Goal: Obtain resource: Obtain resource

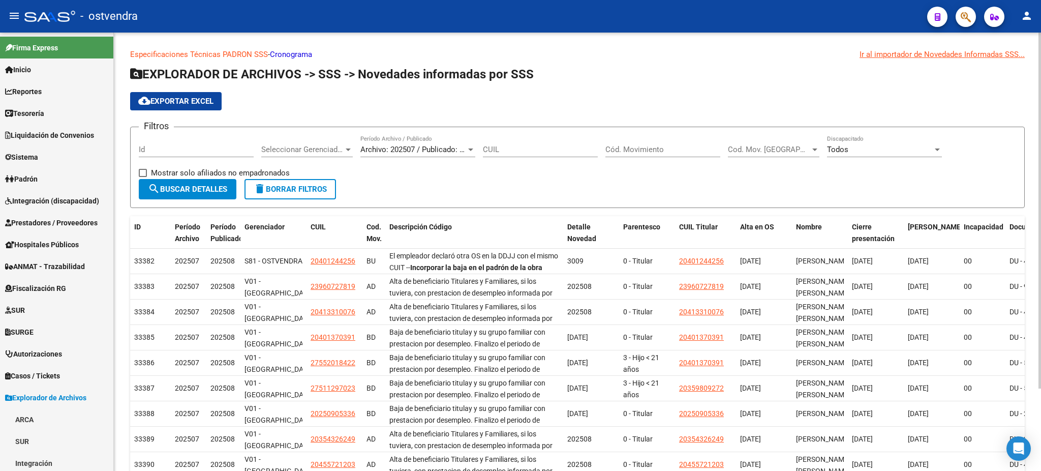
scroll to position [198, 0]
click at [47, 179] on link "Padrón" at bounding box center [56, 179] width 113 height 22
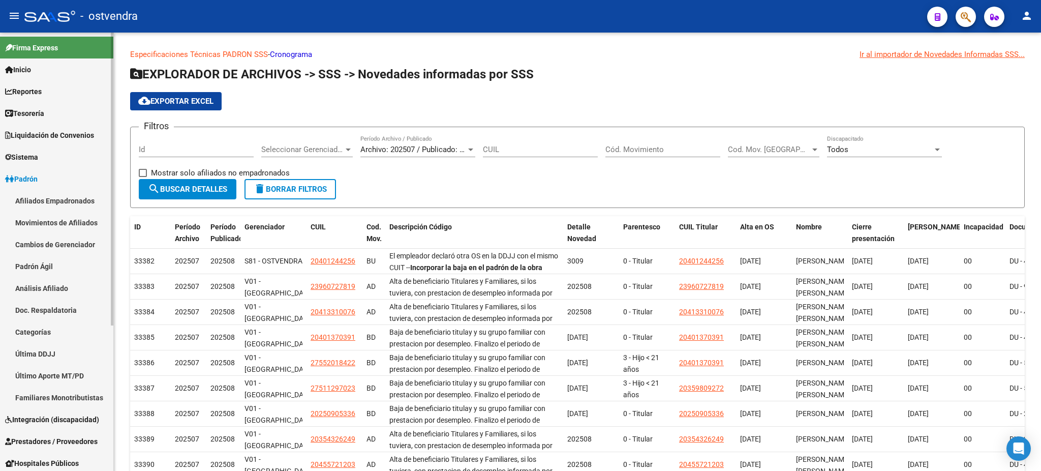
click at [62, 199] on link "Afiliados Empadronados" at bounding box center [56, 201] width 113 height 22
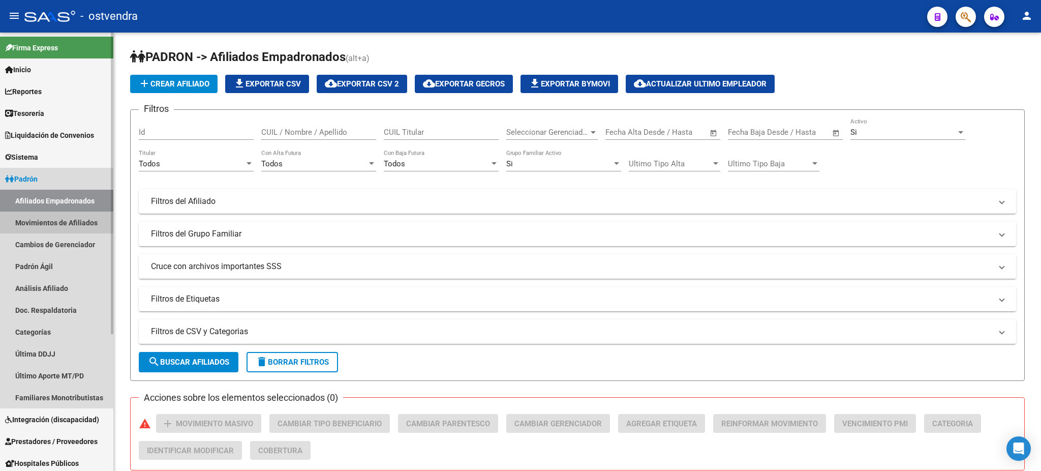
drag, startPoint x: 38, startPoint y: 220, endPoint x: 42, endPoint y: 217, distance: 5.2
click at [39, 219] on link "Movimientos de Afiliados" at bounding box center [56, 222] width 113 height 22
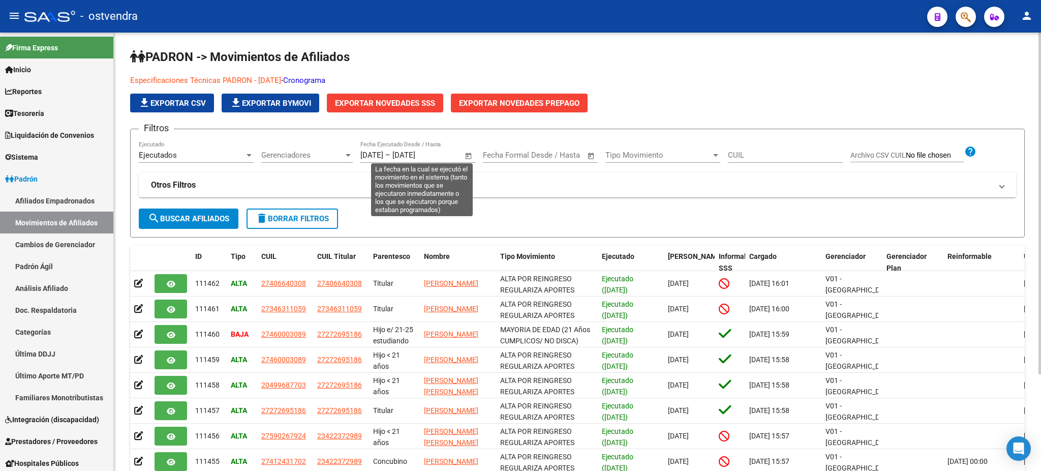
click at [470, 152] on span "Open calendar" at bounding box center [468, 155] width 24 height 24
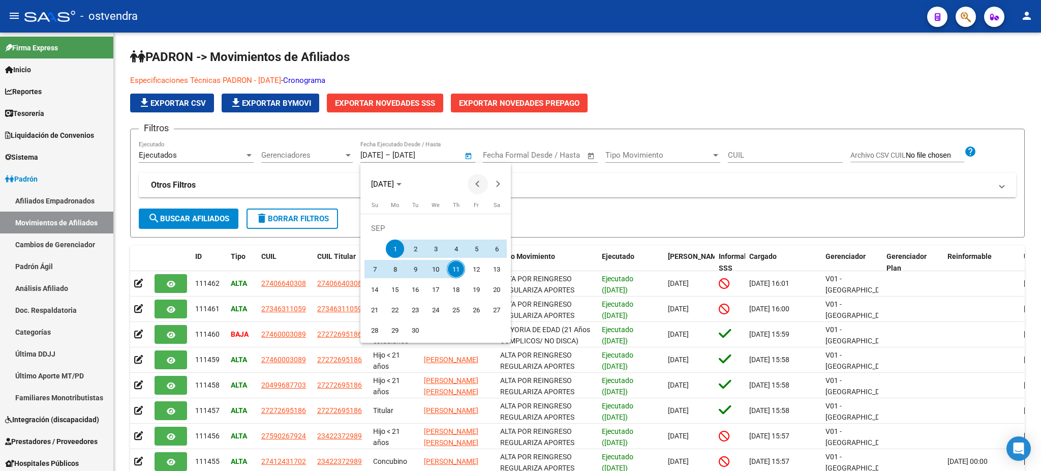
click at [480, 178] on span "Previous month" at bounding box center [478, 184] width 20 height 20
click at [475, 223] on span "1" at bounding box center [476, 228] width 18 height 18
type input "[DATE]"
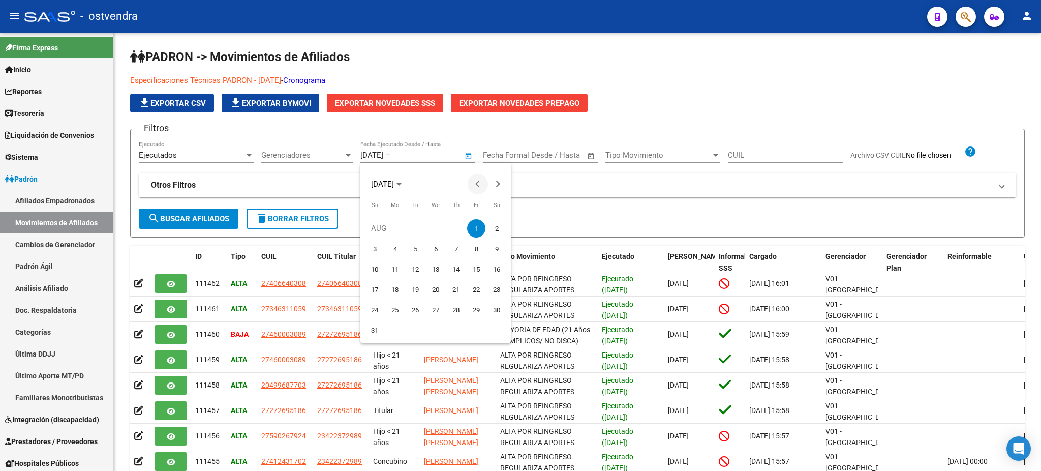
click at [482, 181] on span "Previous month" at bounding box center [478, 184] width 20 height 20
click at [415, 243] on span "1" at bounding box center [415, 248] width 18 height 18
type input "[DATE]"
click at [498, 186] on span "Next month" at bounding box center [498, 184] width 20 height 20
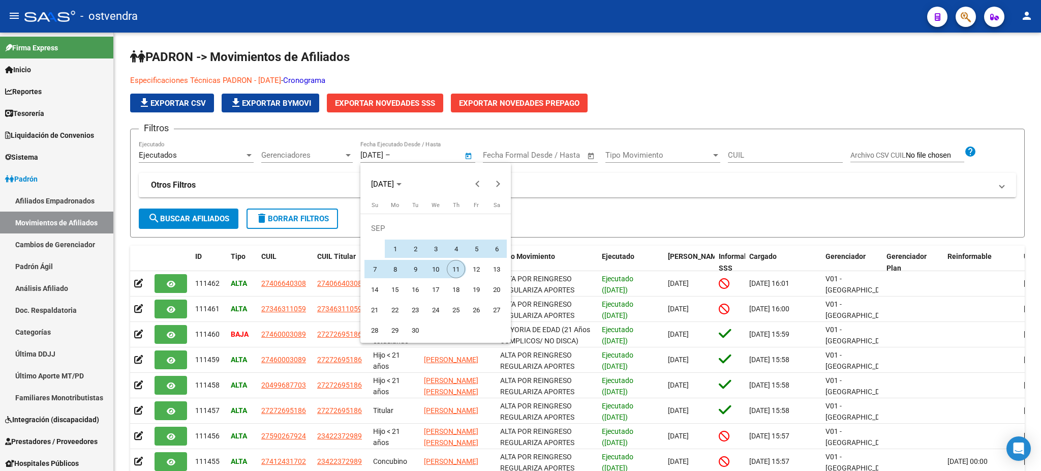
drag, startPoint x: 457, startPoint y: 264, endPoint x: 474, endPoint y: 263, distance: 16.8
click at [468, 268] on tr "7 8 9 10 11 12 13" at bounding box center [435, 269] width 142 height 20
click at [459, 261] on span "11" at bounding box center [456, 269] width 18 height 18
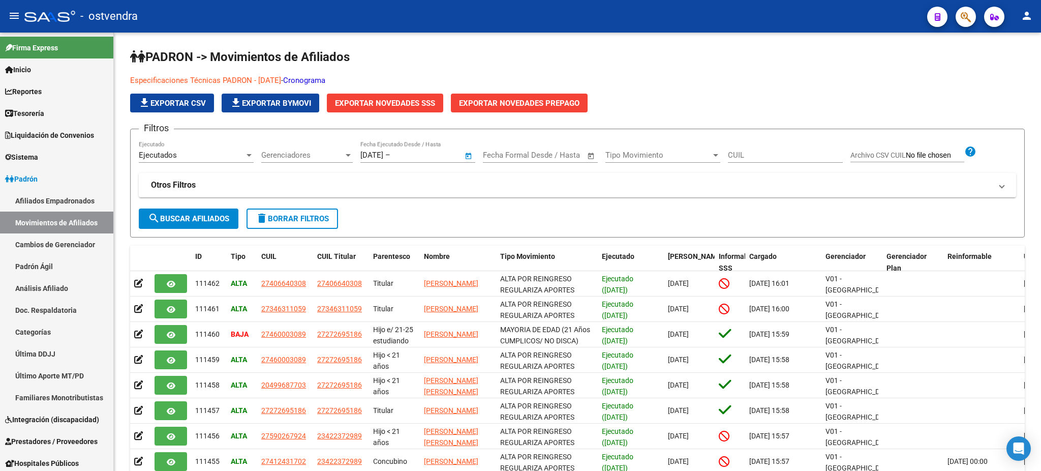
type input "[DATE]"
click at [419, 181] on mat-panel-title "Otros Filtros" at bounding box center [571, 184] width 841 height 11
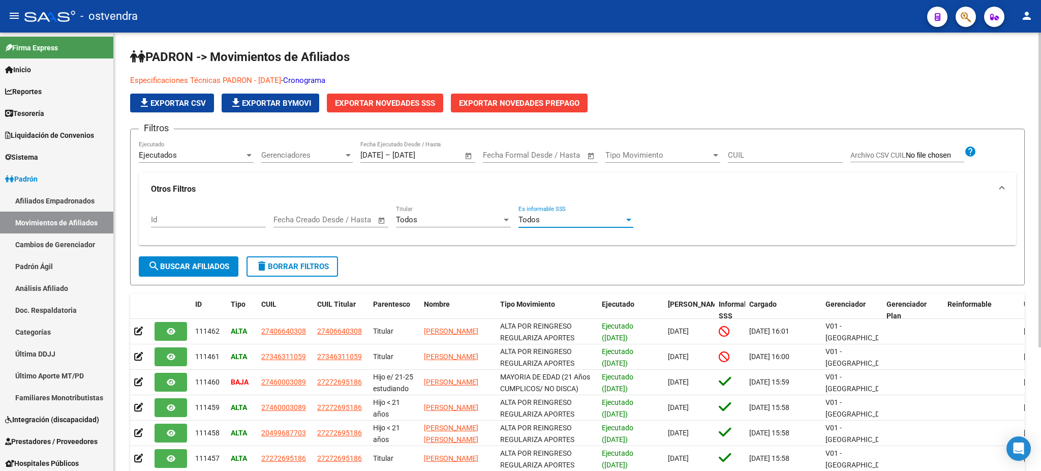
click at [557, 219] on div "Todos" at bounding box center [571, 219] width 106 height 9
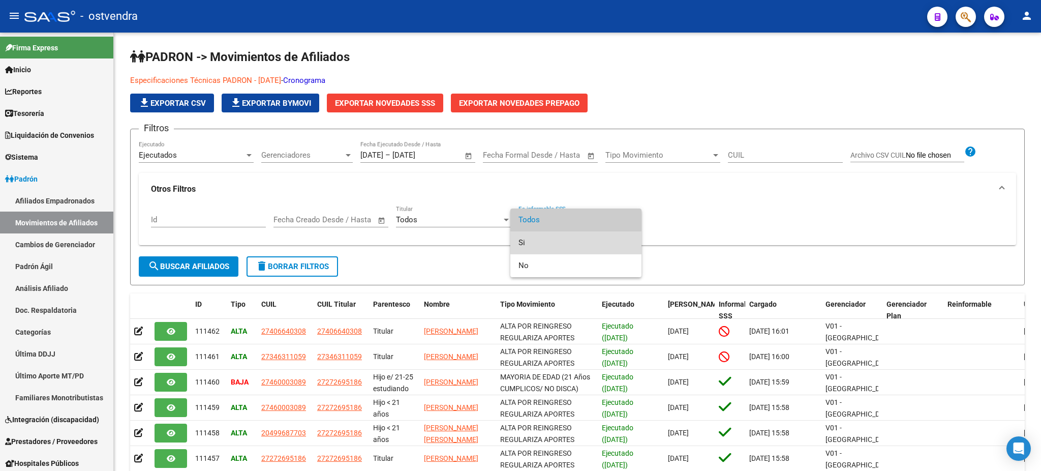
click at [553, 235] on span "Si" at bounding box center [575, 242] width 115 height 23
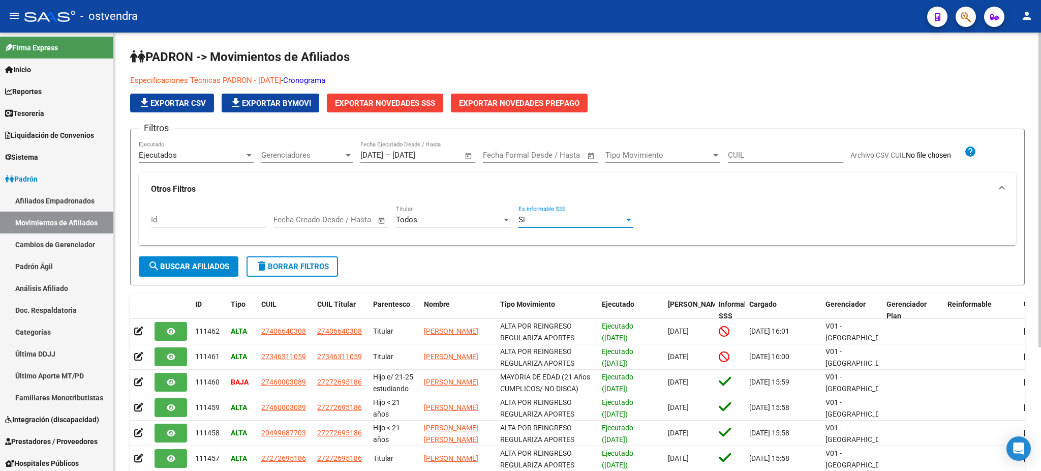
click at [222, 263] on span "search Buscar Afiliados" at bounding box center [188, 266] width 81 height 9
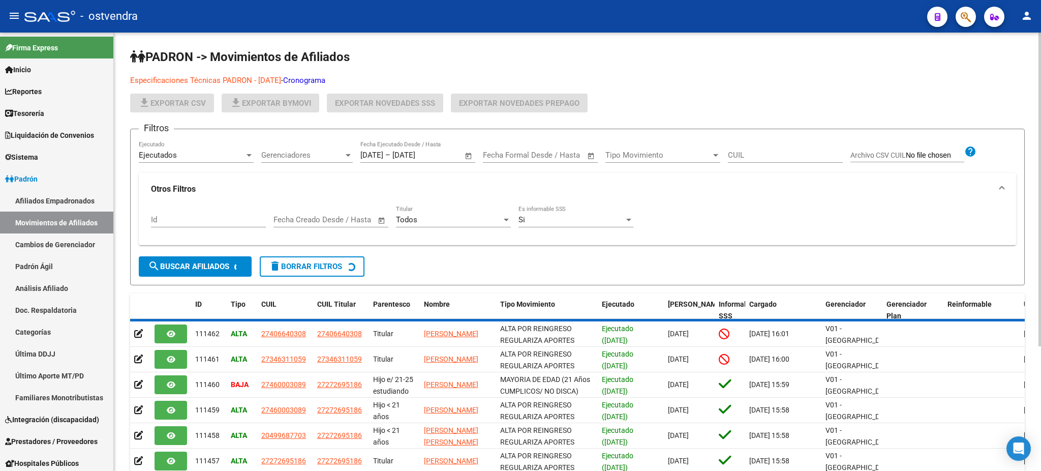
click at [191, 157] on div "Ejecutados" at bounding box center [192, 154] width 106 height 9
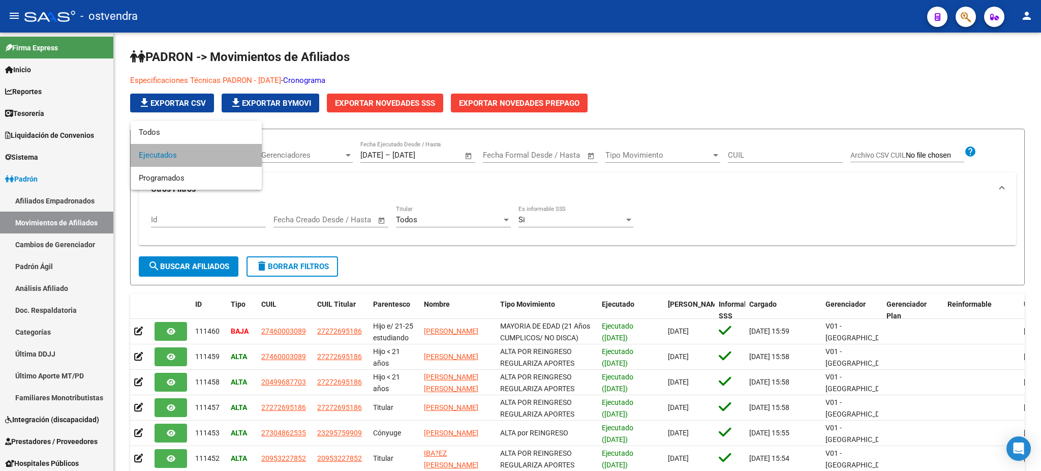
click at [193, 153] on span "Ejecutados" at bounding box center [196, 155] width 115 height 23
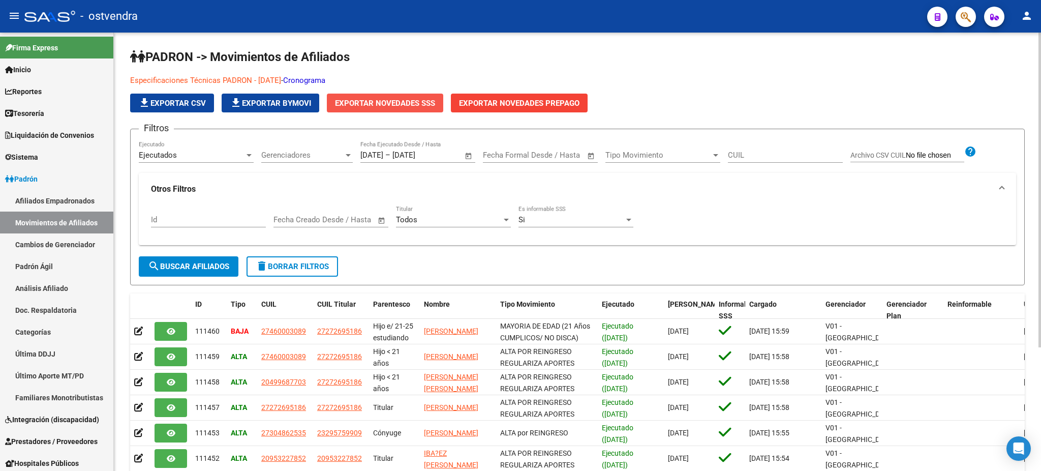
click at [383, 105] on span "Exportar Novedades SSS" at bounding box center [385, 103] width 100 height 9
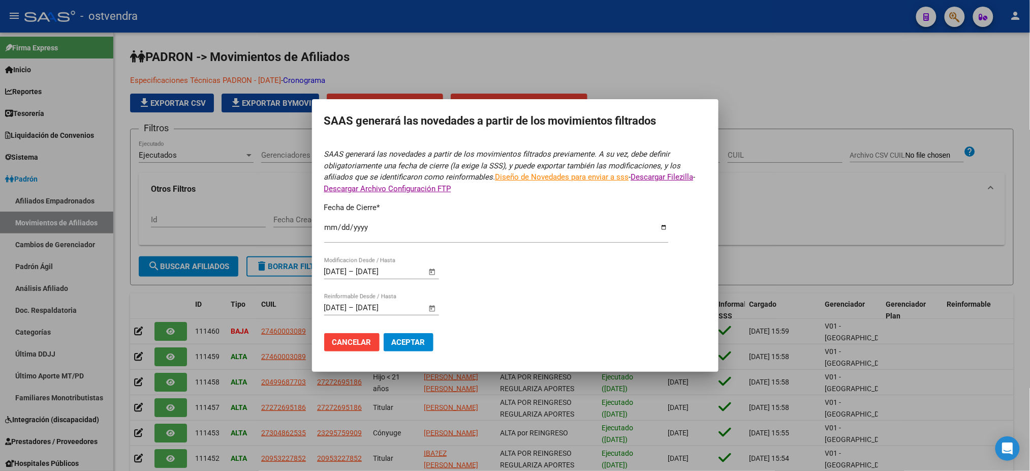
type input "[DATE]"
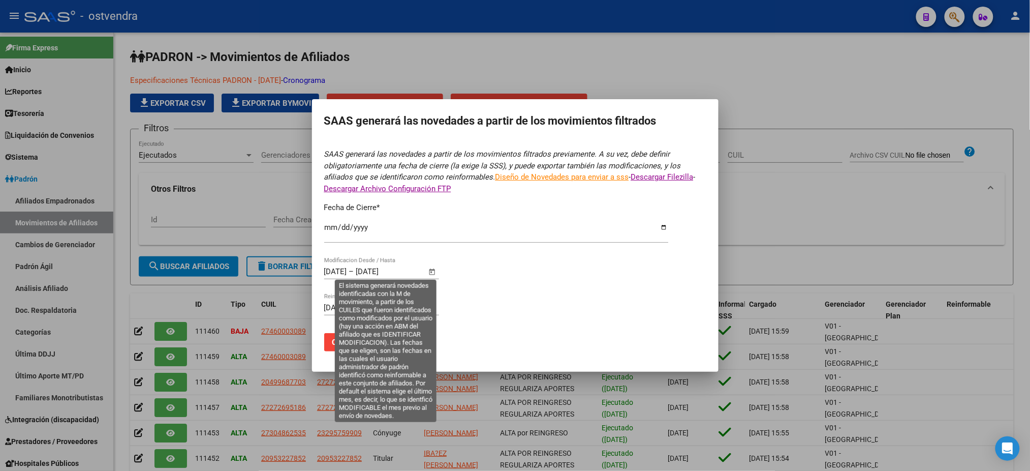
click at [429, 267] on span "Open calendar" at bounding box center [432, 272] width 24 height 24
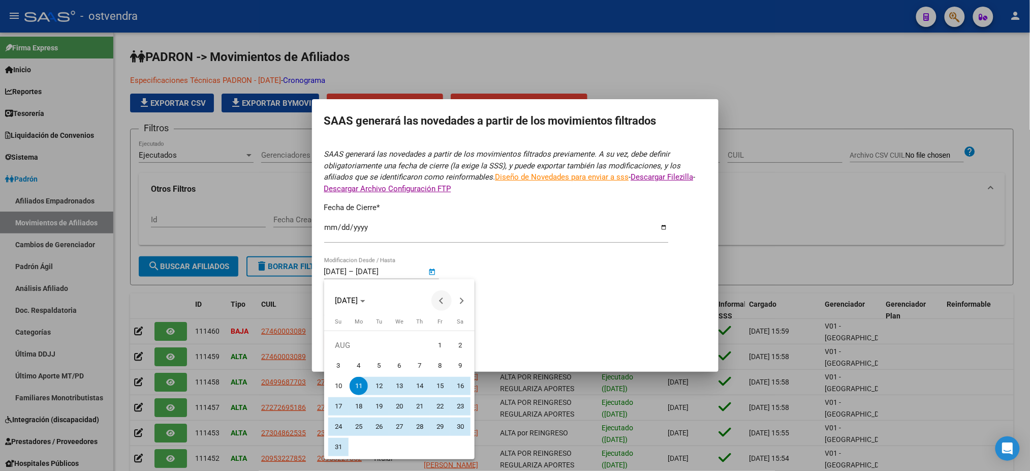
click at [437, 296] on span "Previous month" at bounding box center [442, 300] width 20 height 20
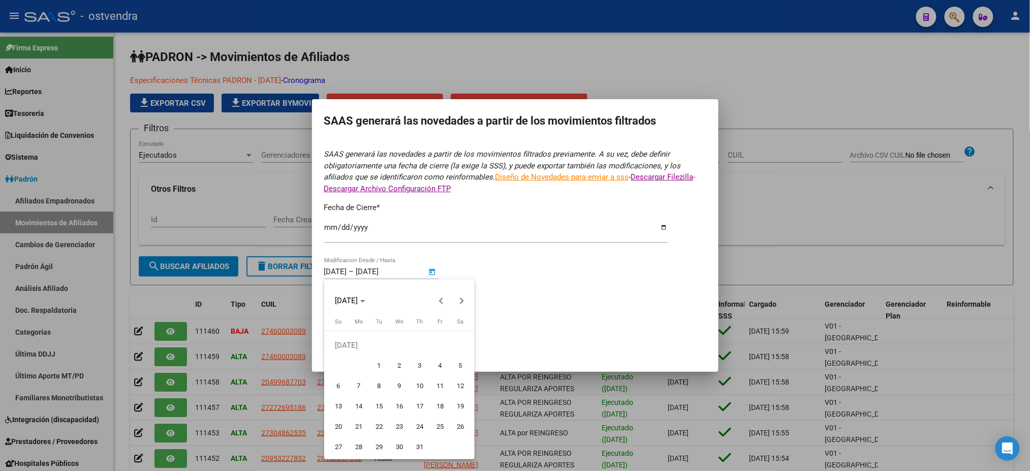
click at [378, 367] on span "1" at bounding box center [379, 365] width 18 height 18
type input "[DATE]"
click at [462, 299] on button "Next month" at bounding box center [462, 300] width 20 height 20
click at [466, 299] on button "Next month" at bounding box center [462, 300] width 20 height 20
click at [418, 385] on span "11" at bounding box center [420, 386] width 18 height 18
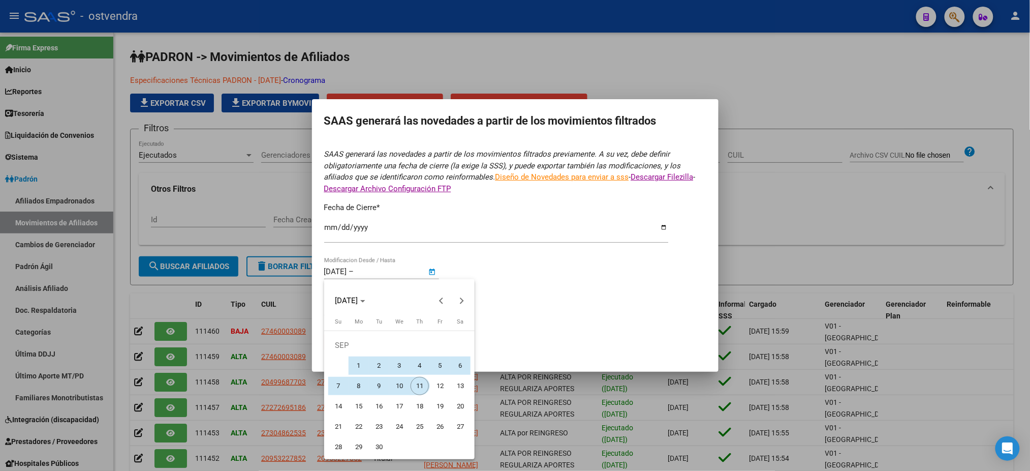
type input "[DATE]"
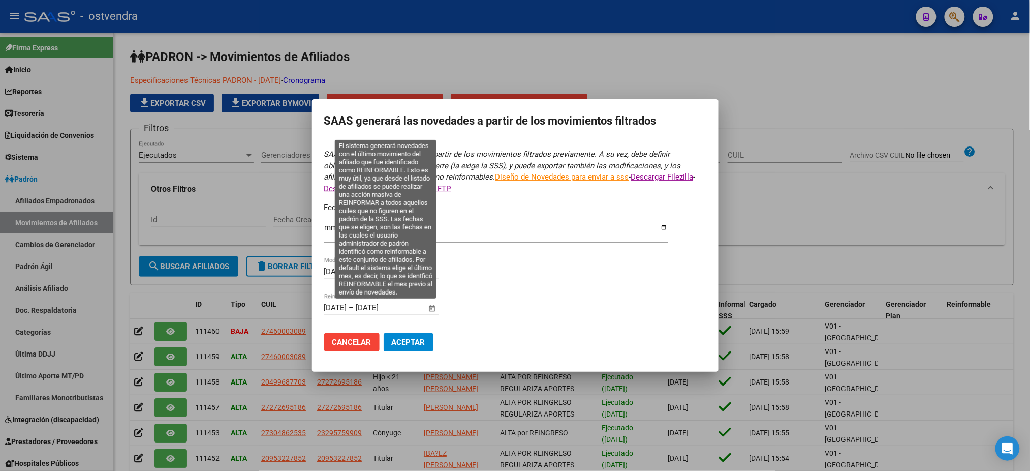
click at [434, 308] on span "Open calendar" at bounding box center [432, 308] width 24 height 24
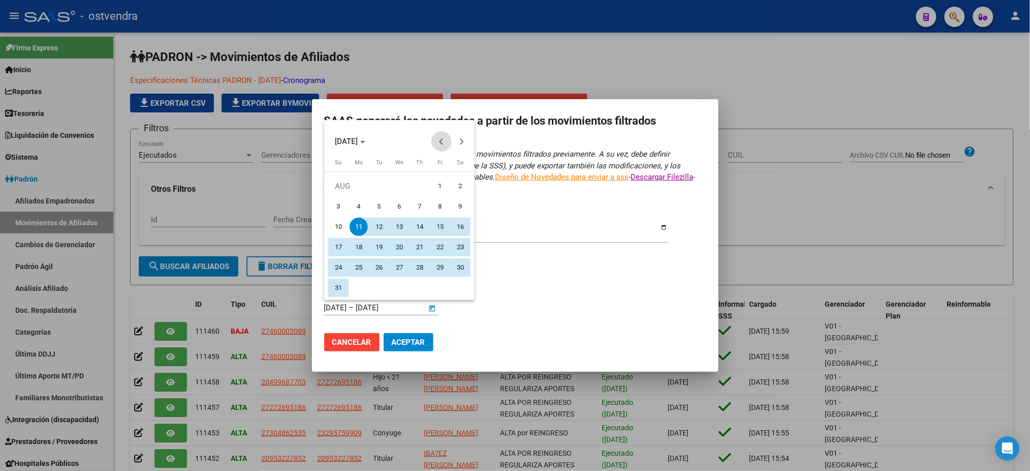
click at [436, 144] on span "Previous month" at bounding box center [442, 141] width 20 height 20
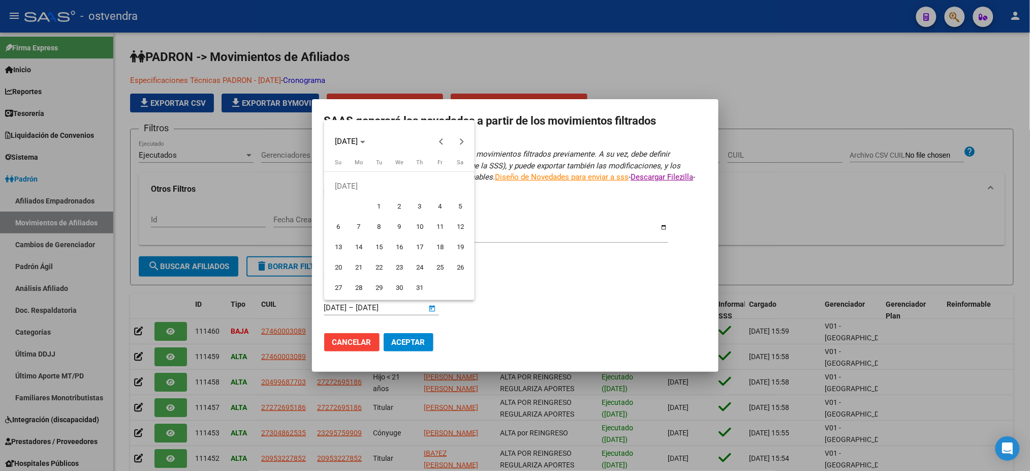
click at [381, 199] on span "1" at bounding box center [379, 206] width 18 height 18
type input "[DATE]"
click at [461, 144] on button "Next month" at bounding box center [462, 141] width 20 height 20
click at [421, 224] on span "11" at bounding box center [420, 227] width 18 height 18
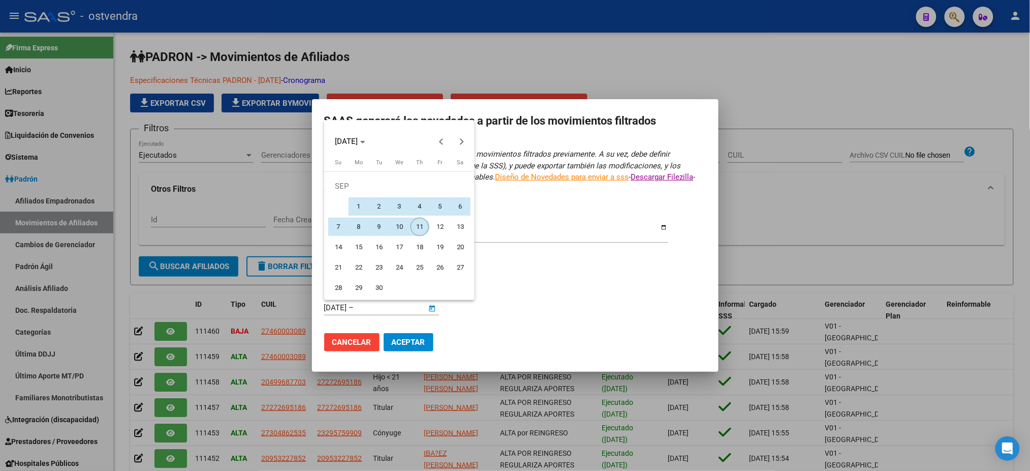
type input "[DATE]"
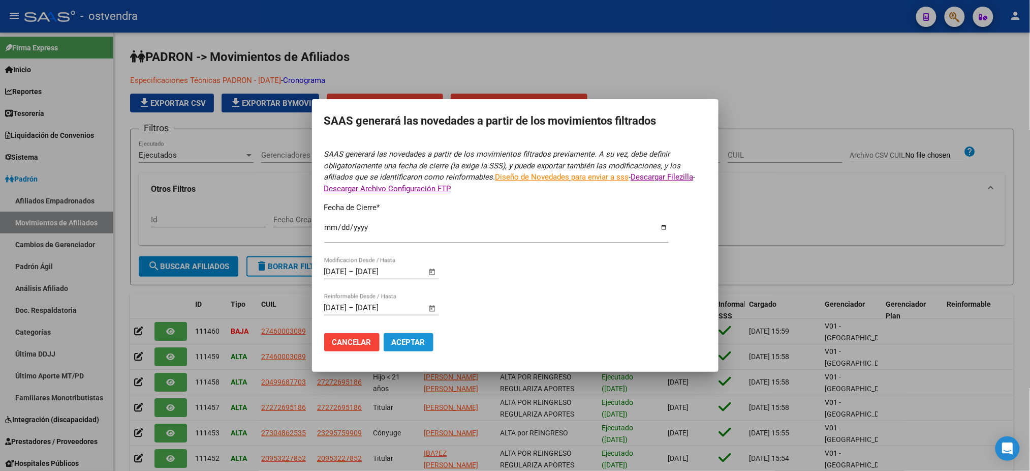
click at [424, 338] on span "Aceptar" at bounding box center [409, 341] width 34 height 9
